Goal: Information Seeking & Learning: Learn about a topic

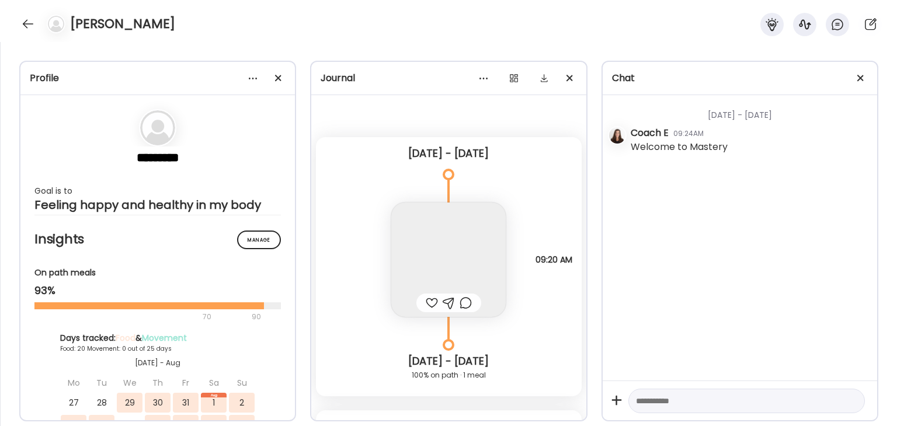
scroll to position [10241, 0]
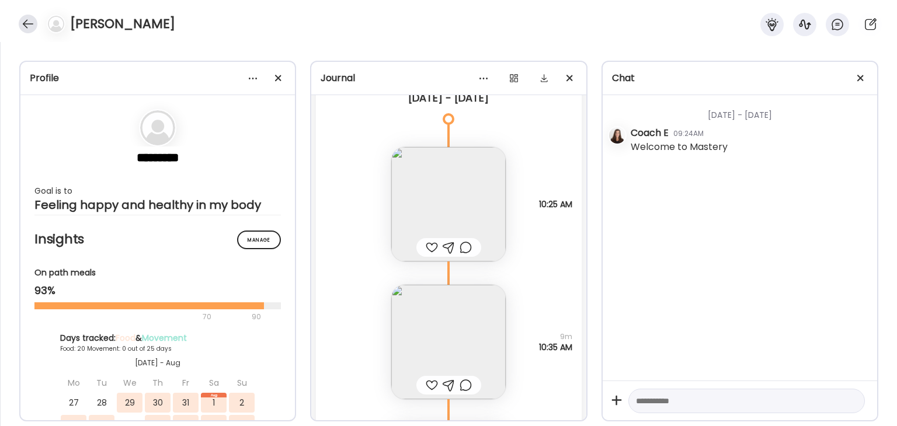
click at [30, 23] on div at bounding box center [28, 24] width 19 height 19
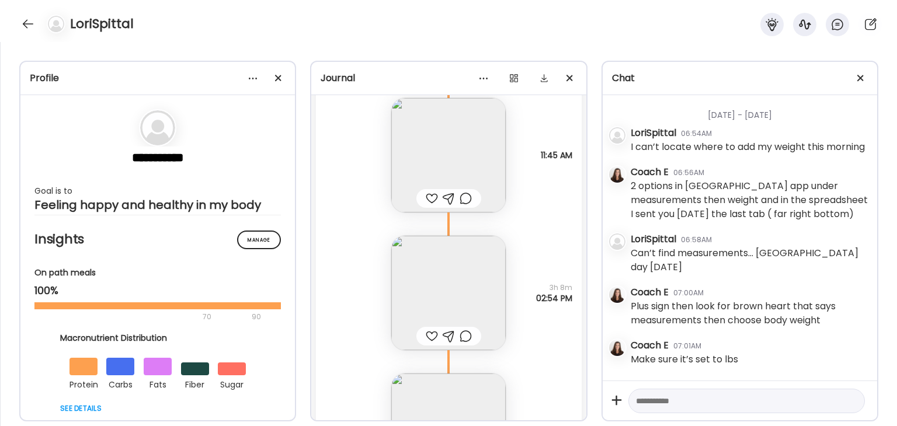
scroll to position [10771, 0]
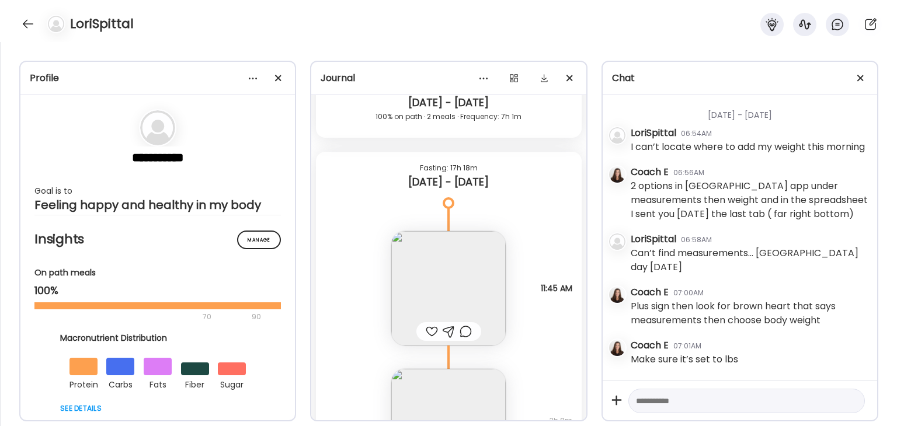
click at [476, 318] on img at bounding box center [448, 288] width 114 height 114
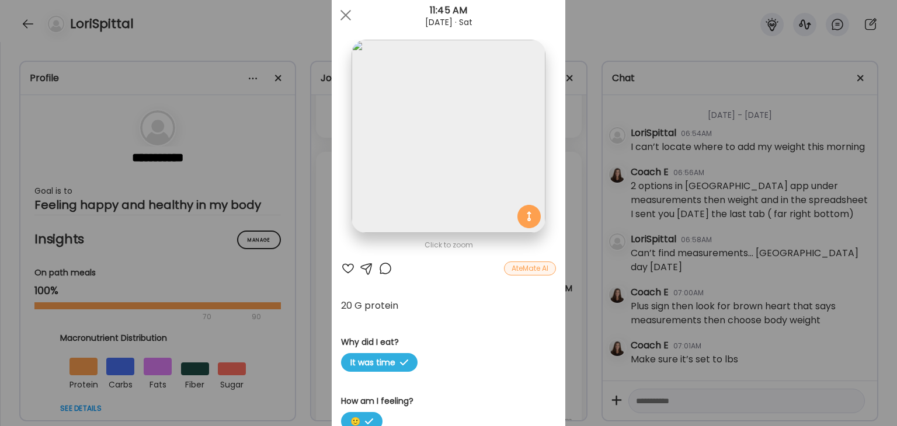
scroll to position [0, 0]
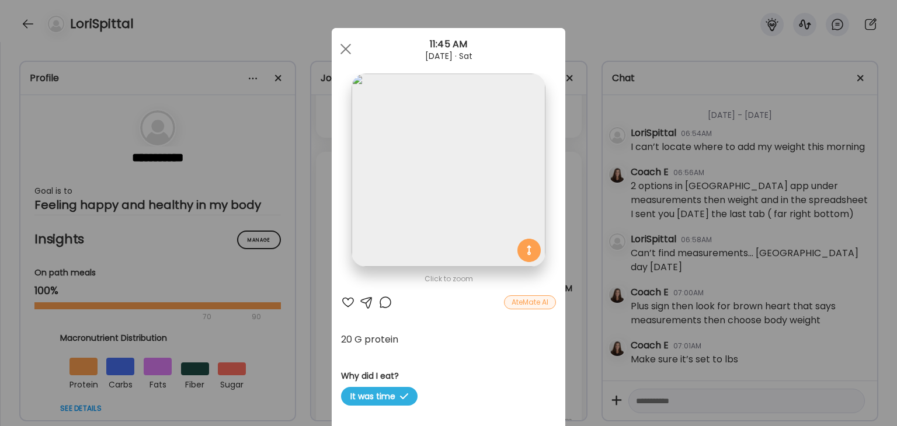
drag, startPoint x: 608, startPoint y: 25, endPoint x: 296, endPoint y: 297, distance: 413.8
click at [608, 26] on div "Ate Coach Dashboard Wahoo! It’s official Take a moment to set up your Coach Pro…" at bounding box center [448, 213] width 897 height 426
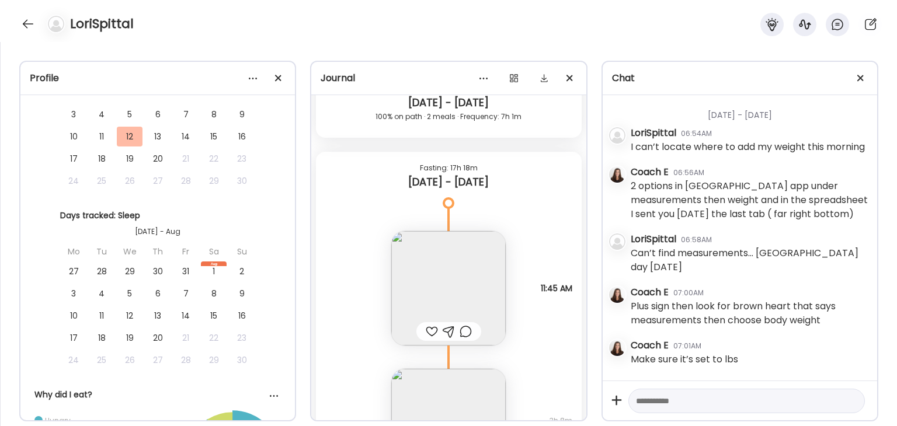
scroll to position [1693, 0]
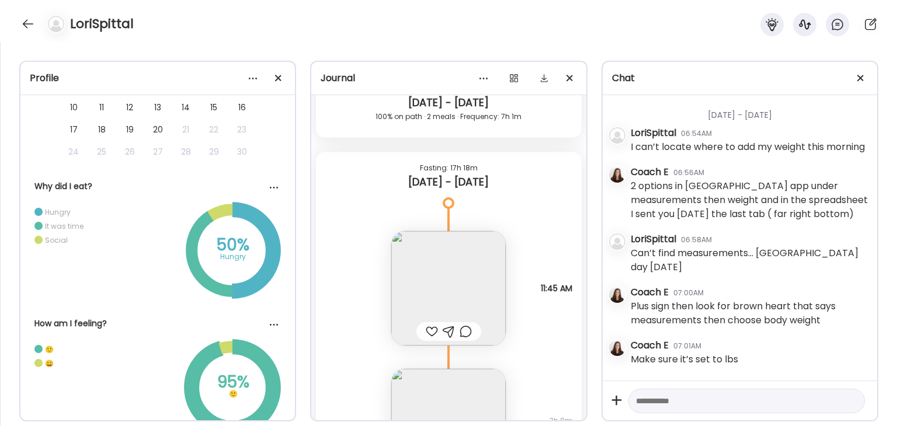
click at [192, 271] on circle at bounding box center [233, 251] width 82 height 82
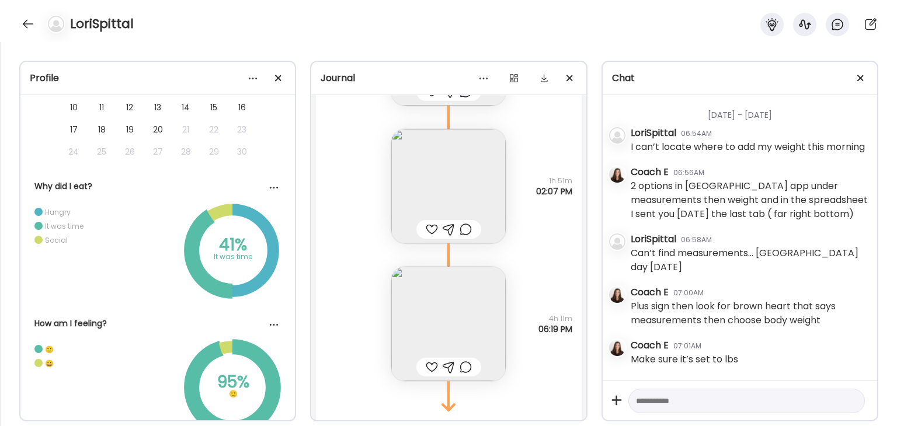
scroll to position [13360, 0]
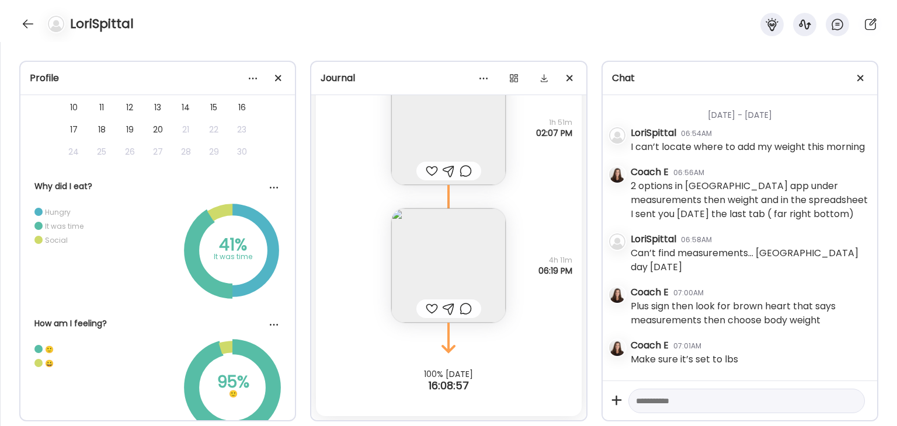
click at [481, 279] on img at bounding box center [448, 265] width 114 height 114
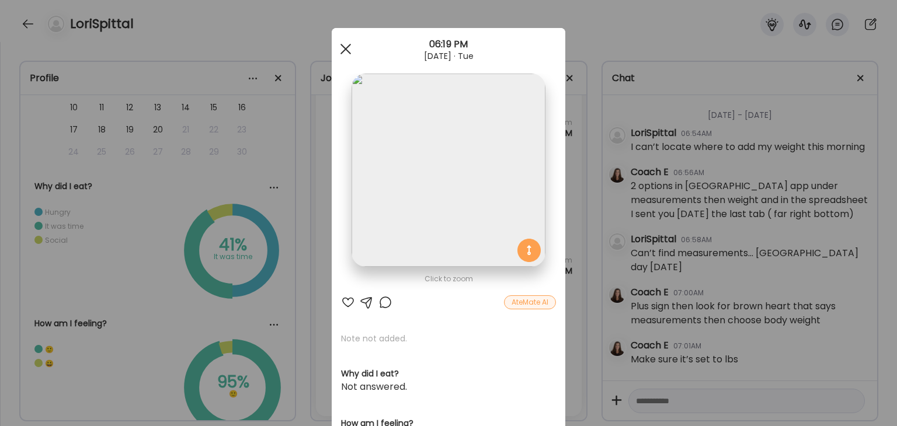
click at [344, 50] on div at bounding box center [345, 48] width 23 height 23
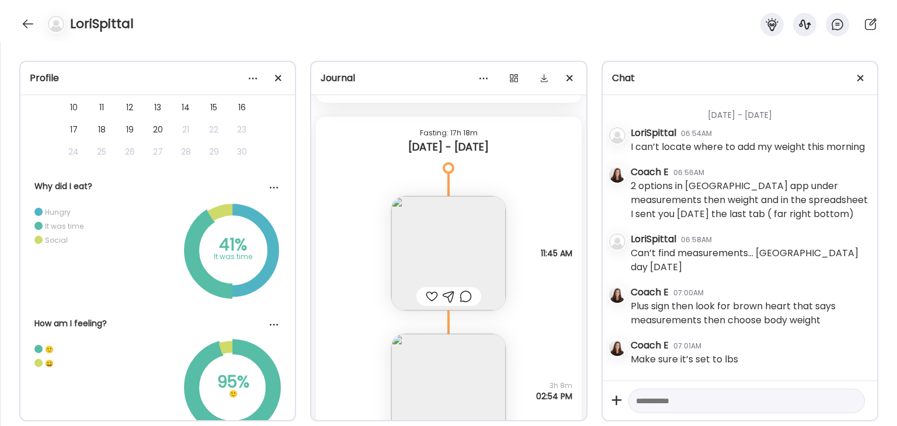
scroll to position [11025, 0]
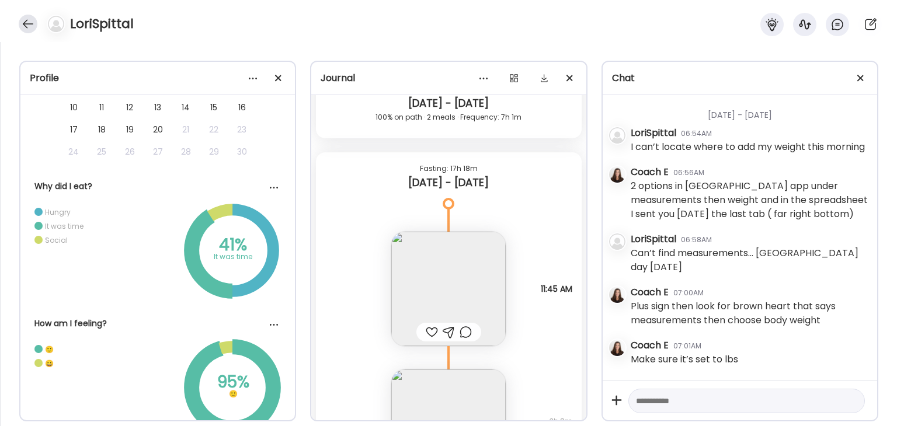
click at [24, 18] on div at bounding box center [28, 24] width 19 height 19
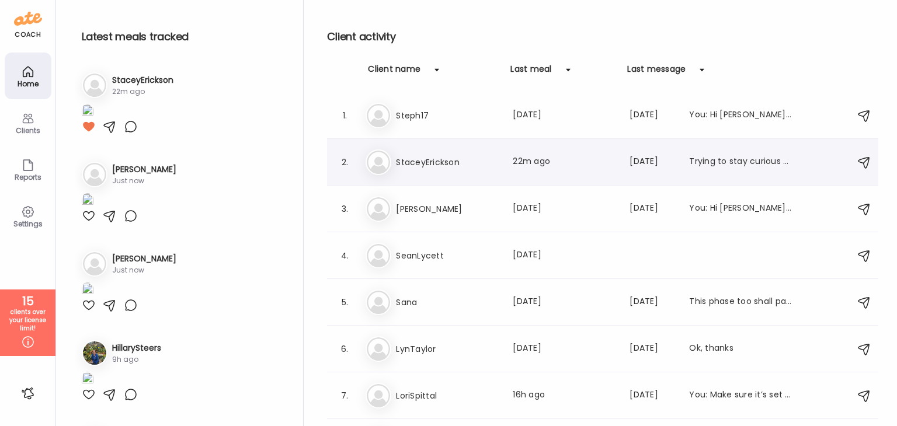
click at [430, 164] on h3 "StaceyErickson" at bounding box center [447, 162] width 103 height 14
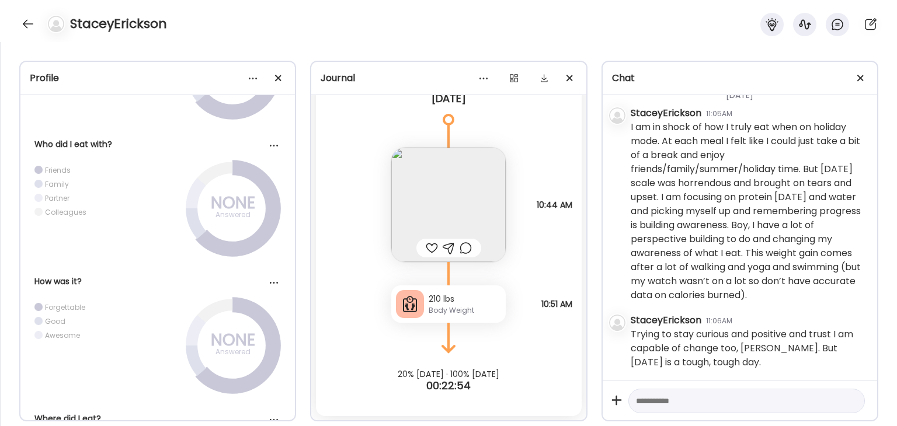
scroll to position [7461, 0]
